Goal: Navigation & Orientation: Find specific page/section

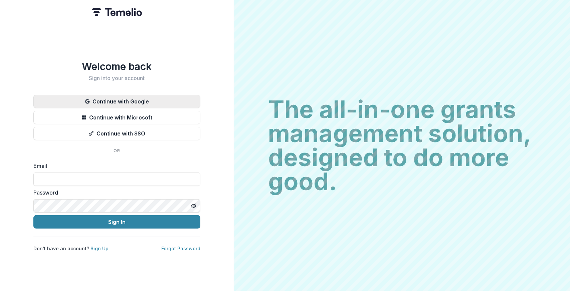
click at [129, 95] on button "Continue with Google" at bounding box center [116, 101] width 167 height 13
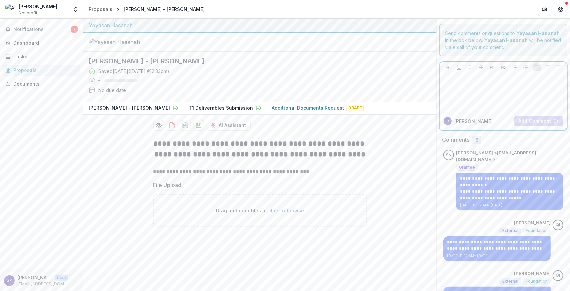
click at [461, 83] on div at bounding box center [503, 92] width 122 height 33
click at [22, 31] on span "Notifications" at bounding box center [42, 30] width 58 height 6
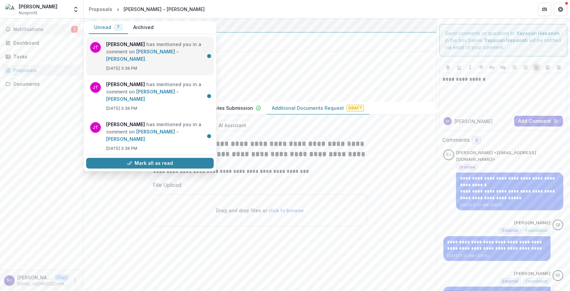
click at [123, 49] on link "Abraham Venture - Abraham Koi" at bounding box center [142, 55] width 72 height 13
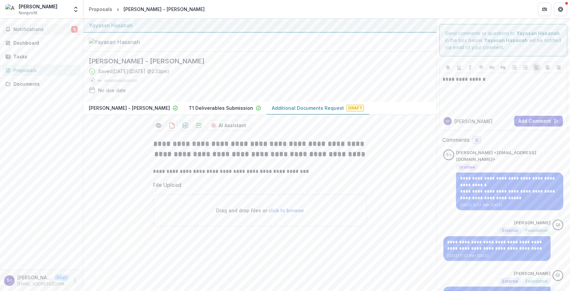
click at [39, 28] on span "Notifications" at bounding box center [42, 30] width 58 height 6
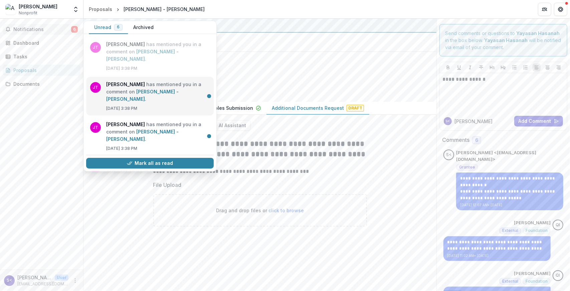
click at [131, 90] on link "Abraham Venture - Abraham Koi" at bounding box center [142, 95] width 72 height 13
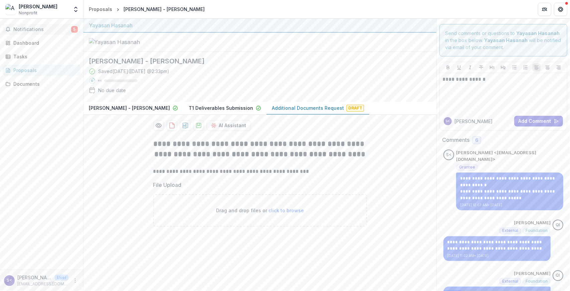
click at [58, 27] on span "Notifications" at bounding box center [42, 30] width 58 height 6
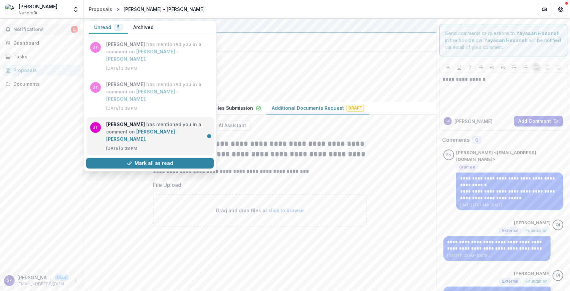
click at [156, 129] on link "Abraham Venture - Abraham Koi" at bounding box center [142, 135] width 72 height 13
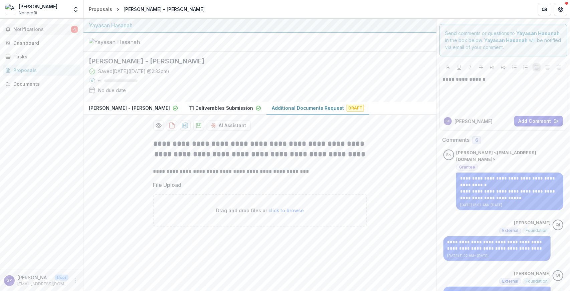
click at [53, 27] on span "Notifications" at bounding box center [42, 30] width 58 height 6
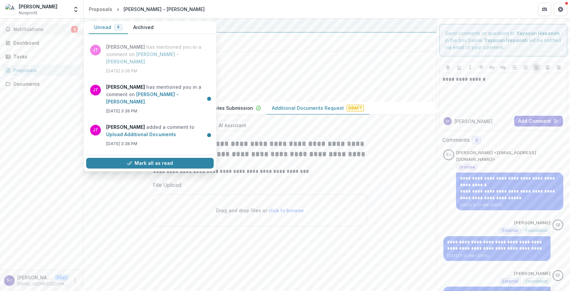
scroll to position [82, 0]
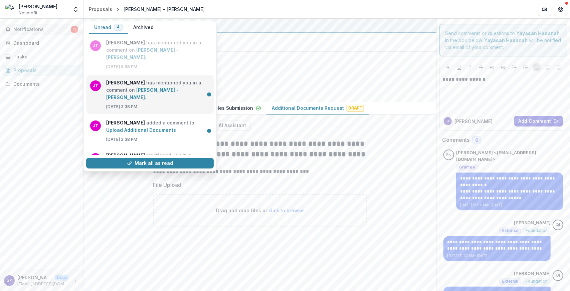
click at [168, 99] on link "Abraham Venture - Abraham Koi" at bounding box center [142, 93] width 72 height 13
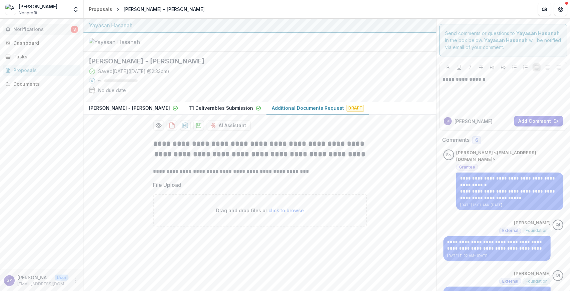
click at [58, 25] on button "Notifications 3" at bounding box center [42, 29] width 78 height 11
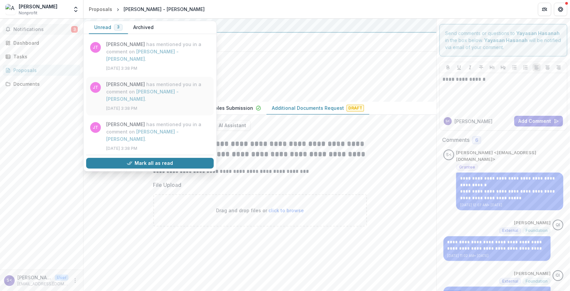
drag, startPoint x: 214, startPoint y: 62, endPoint x: 210, endPoint y: 115, distance: 52.9
click at [210, 115] on div "JT Josselyn Tan has mentioned you in a comment on Abraham Venture - Abraham Koi…" at bounding box center [149, 174] width 133 height 275
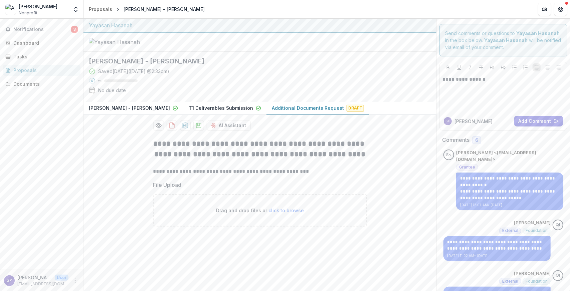
click at [231, 50] on div at bounding box center [259, 42] width 353 height 19
click at [65, 31] on span "Notifications" at bounding box center [42, 30] width 58 height 6
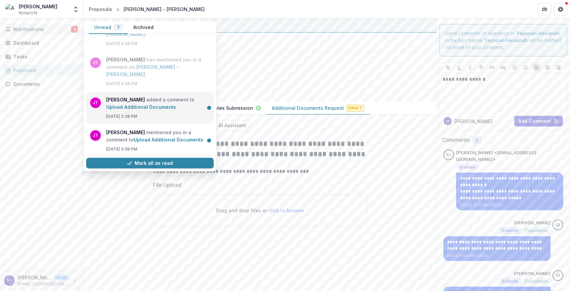
scroll to position [106, 0]
click at [159, 109] on link "Upload Additional Documents" at bounding box center [141, 107] width 70 height 6
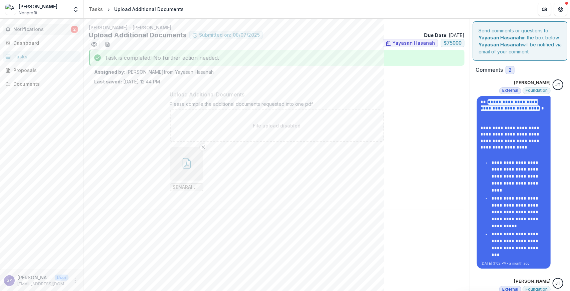
click at [55, 31] on span "Notifications" at bounding box center [42, 30] width 58 height 6
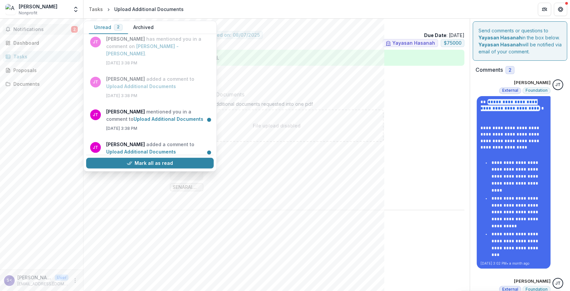
scroll to position [138, 0]
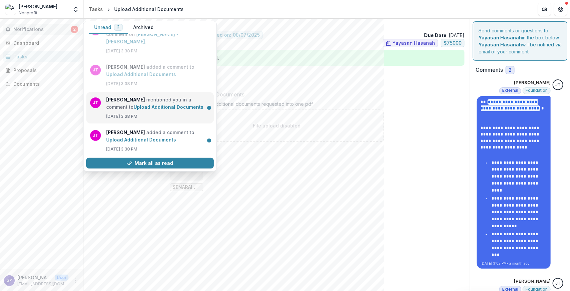
click at [182, 110] on link "Upload Additional Documents" at bounding box center [169, 107] width 70 height 6
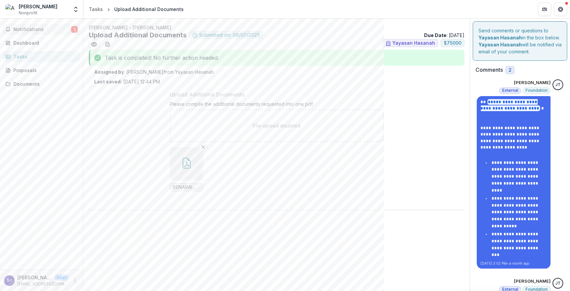
click at [26, 28] on span "Notifications" at bounding box center [42, 30] width 58 height 6
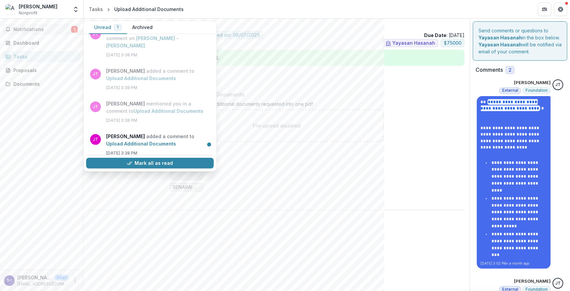
scroll to position [140, 0]
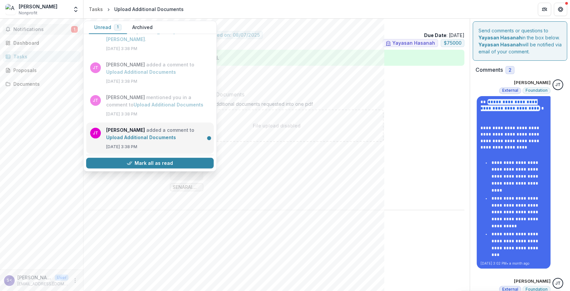
click at [176, 136] on link "Upload Additional Documents" at bounding box center [141, 138] width 70 height 6
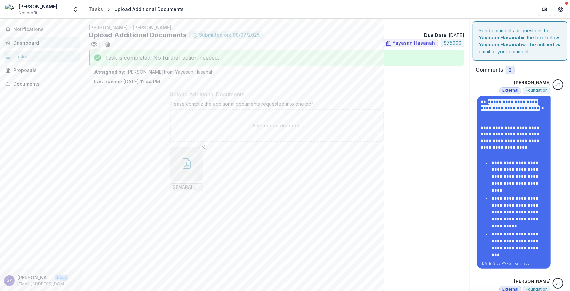
click at [38, 45] on div "Dashboard" at bounding box center [44, 42] width 62 height 7
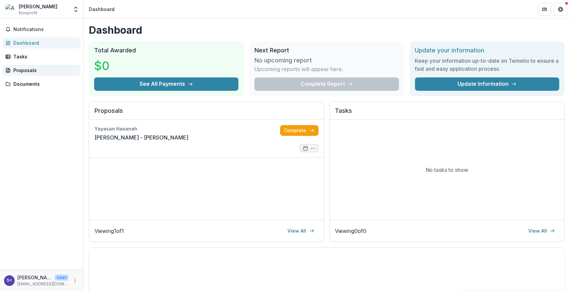
click at [24, 67] on div "Proposals" at bounding box center [44, 70] width 62 height 7
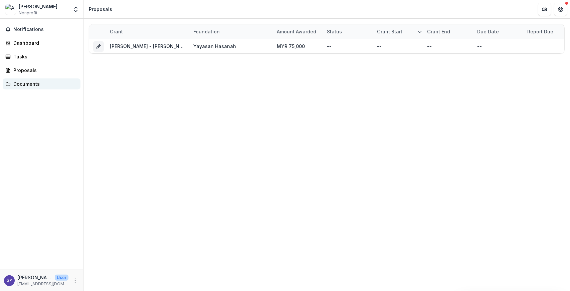
click at [26, 83] on div "Documents" at bounding box center [44, 83] width 62 height 7
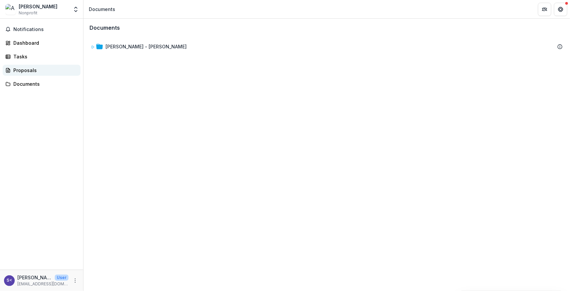
click at [21, 71] on div "Proposals" at bounding box center [44, 70] width 62 height 7
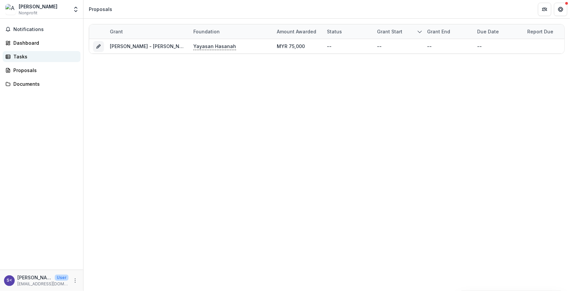
click at [27, 57] on div "Tasks" at bounding box center [44, 56] width 62 height 7
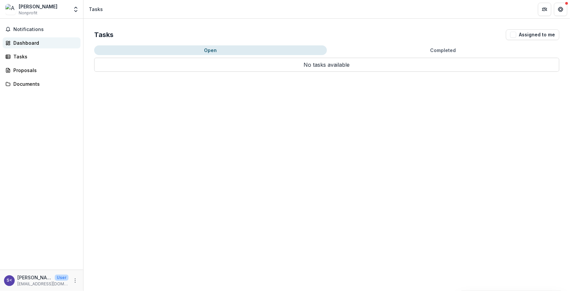
click at [32, 39] on div "Dashboard" at bounding box center [44, 42] width 62 height 7
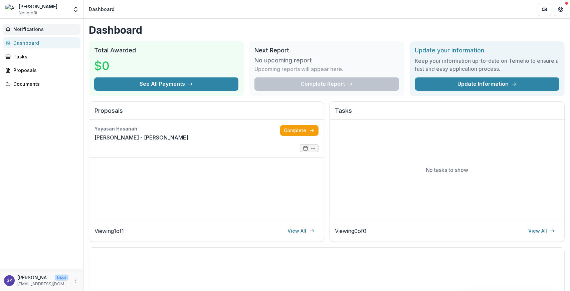
click at [37, 27] on span "Notifications" at bounding box center [45, 30] width 64 height 6
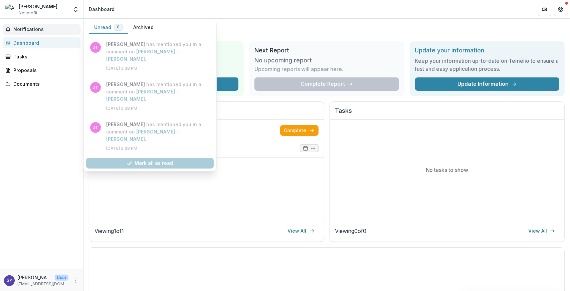
click at [33, 30] on span "Notifications" at bounding box center [45, 30] width 64 height 6
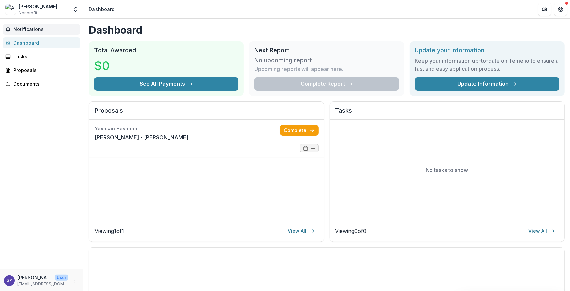
click at [11, 25] on button "Notifications" at bounding box center [42, 29] width 78 height 11
